Goal: Task Accomplishment & Management: Manage account settings

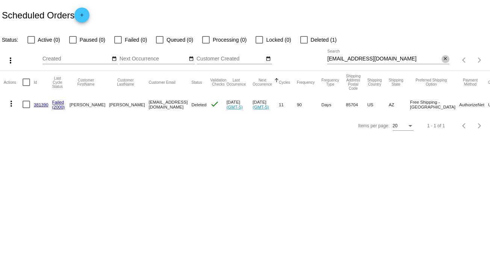
click at [444, 59] on mat-icon "close" at bounding box center [444, 59] width 5 height 6
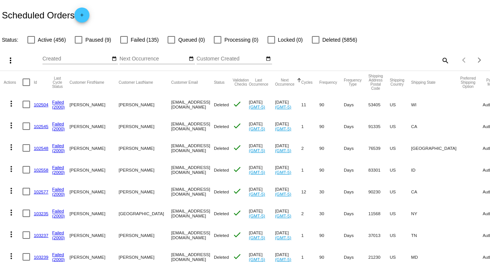
click at [440, 59] on mat-icon "search" at bounding box center [444, 60] width 9 height 12
click at [435, 59] on input "Search" at bounding box center [388, 59] width 122 height 6
paste input "[EMAIL_ADDRESS][DOMAIN_NAME]"
type input "[EMAIL_ADDRESS][DOMAIN_NAME]"
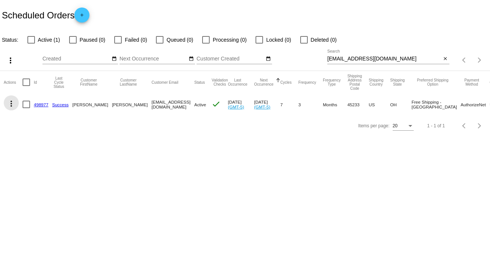
click at [11, 102] on mat-icon "more_vert" at bounding box center [11, 103] width 9 height 9
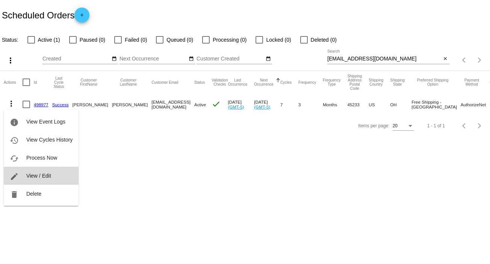
click at [48, 175] on span "View / Edit" at bounding box center [38, 176] width 25 height 6
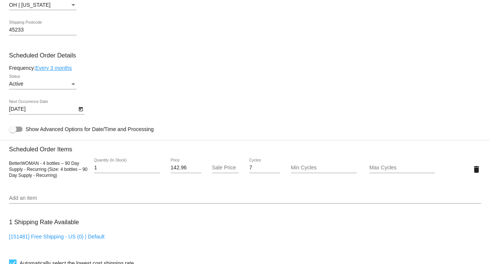
scroll to position [420, 0]
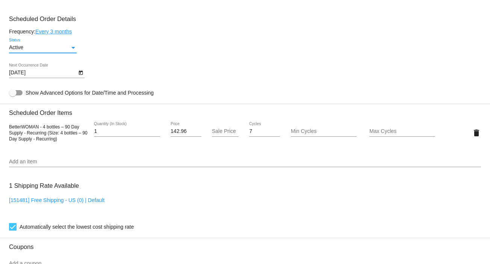
click at [71, 47] on div "Status" at bounding box center [73, 48] width 7 height 6
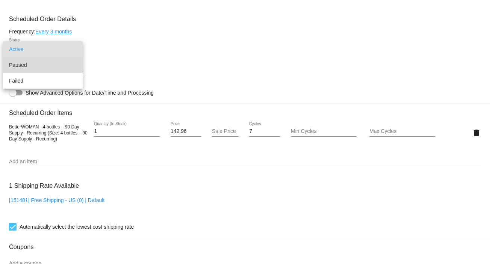
click at [64, 64] on span "Paused" at bounding box center [43, 65] width 68 height 16
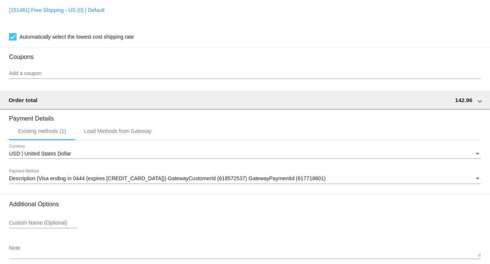
scroll to position [648, 0]
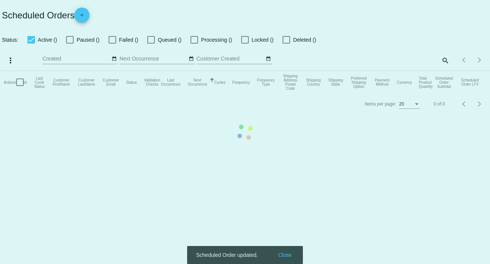
checkbox input "false"
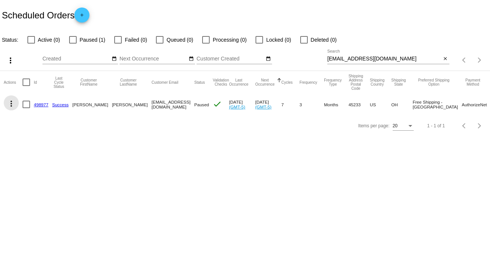
click at [14, 102] on mat-icon "more_vert" at bounding box center [11, 103] width 9 height 9
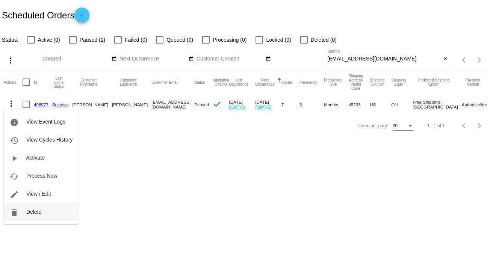
click at [48, 209] on button "delete Delete" at bounding box center [41, 212] width 75 height 18
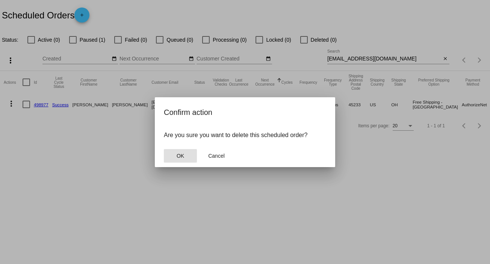
click at [188, 152] on button "OK" at bounding box center [180, 156] width 33 height 14
